Goal: Task Accomplishment & Management: Manage account settings

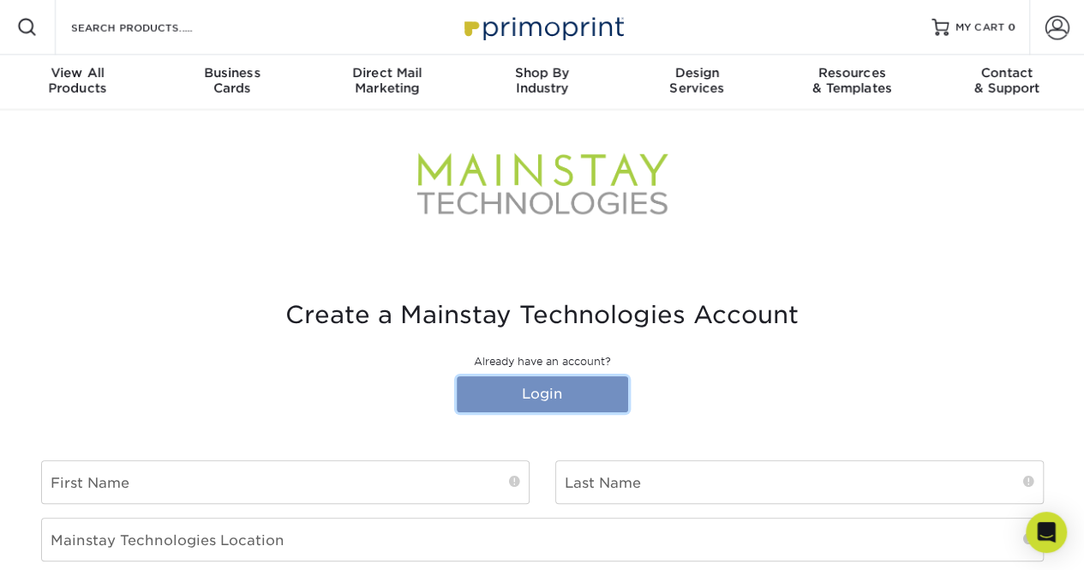
click at [554, 411] on link "Login" at bounding box center [542, 394] width 171 height 36
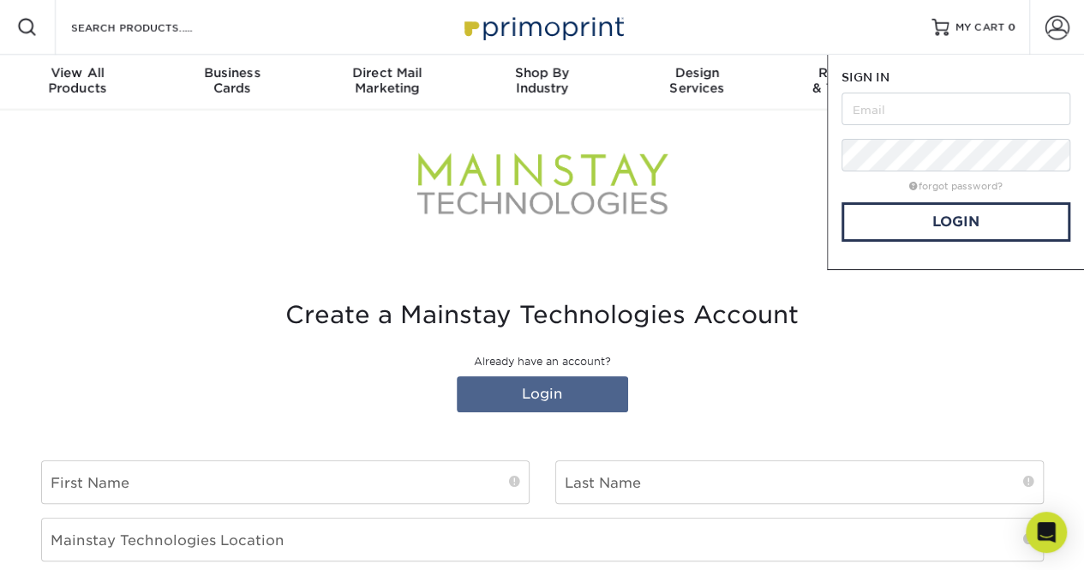
type input "[EMAIL_ADDRESS][DOMAIN_NAME]"
click at [892, 236] on link "Login" at bounding box center [956, 221] width 229 height 39
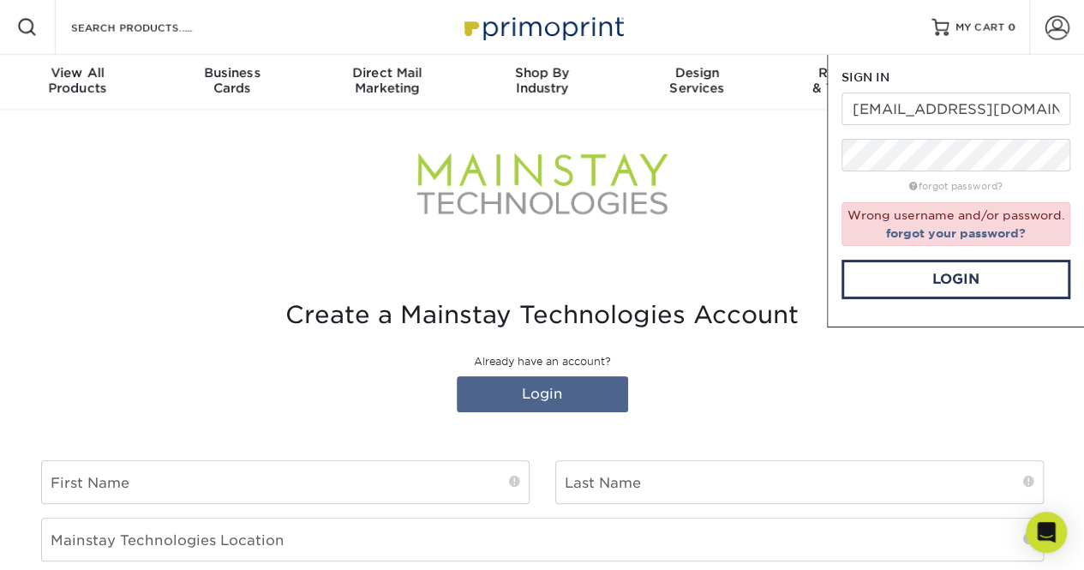
click at [746, 193] on div at bounding box center [542, 185] width 1003 height 150
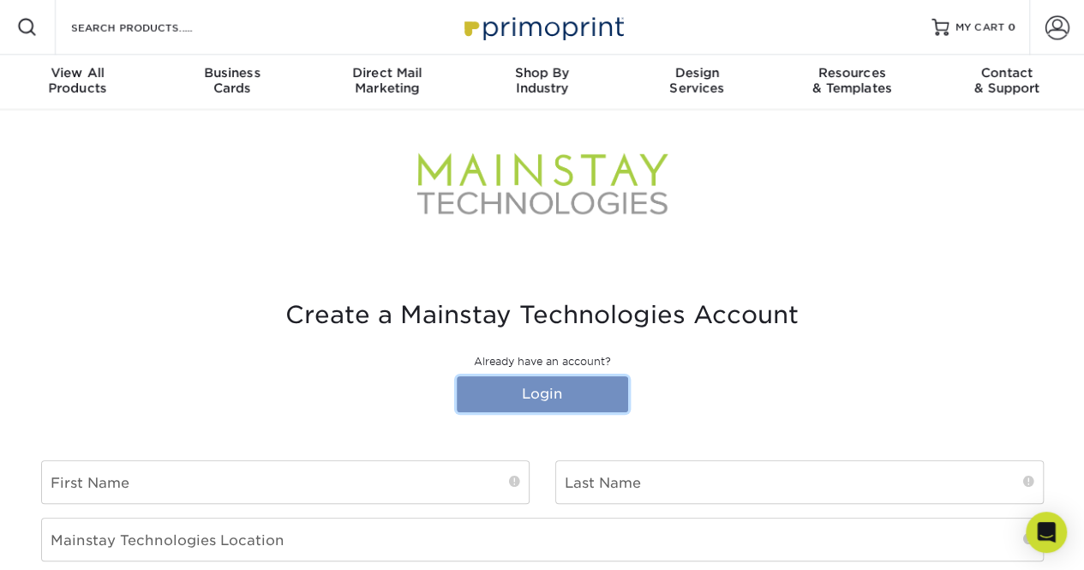
click at [544, 398] on link "Login" at bounding box center [542, 394] width 171 height 36
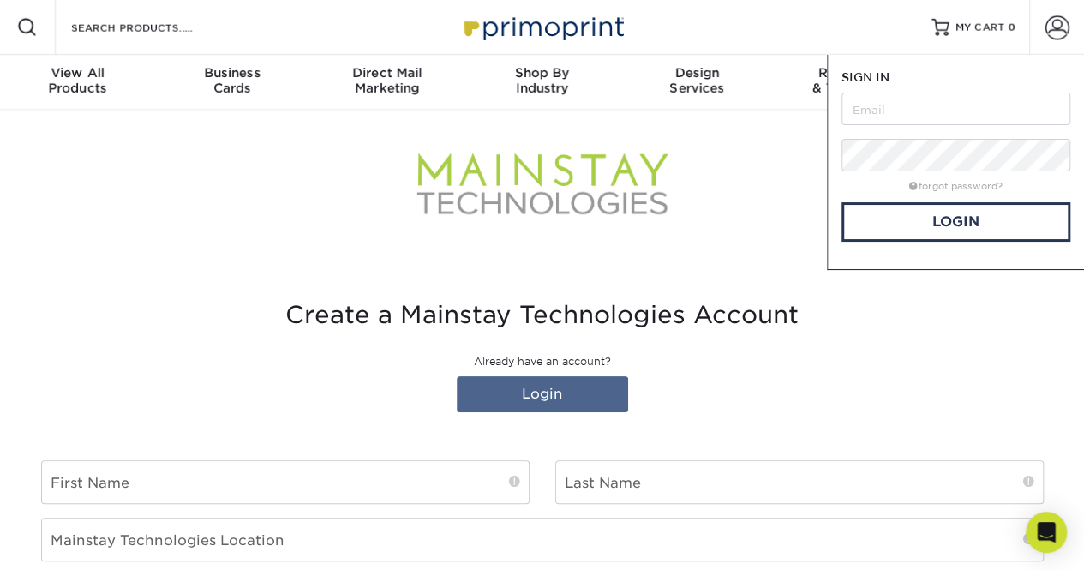
click at [238, 243] on div at bounding box center [542, 185] width 1003 height 150
